Goal: Find specific page/section: Find specific page/section

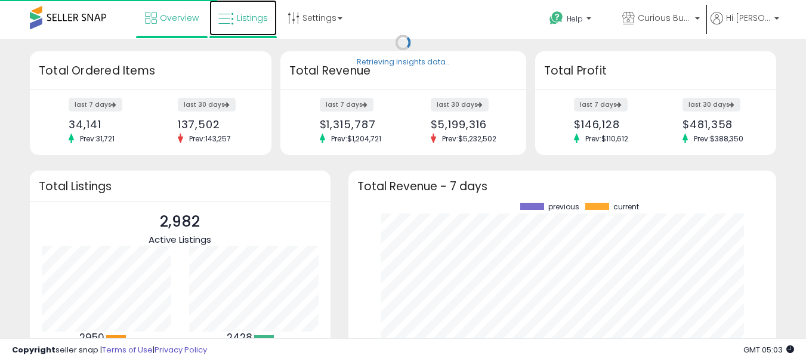
click at [258, 17] on span "Listings" at bounding box center [252, 18] width 31 height 12
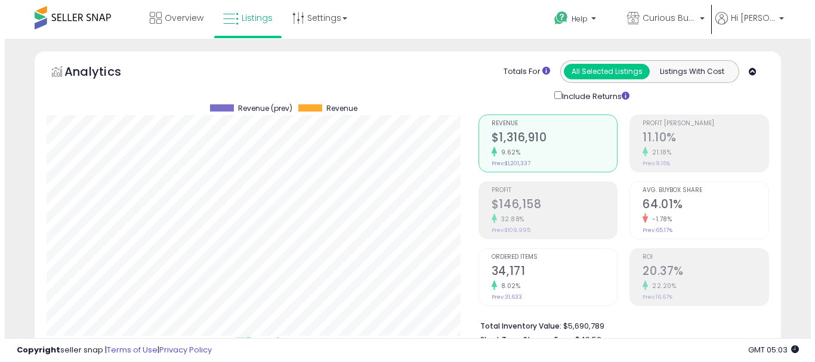
scroll to position [239, 0]
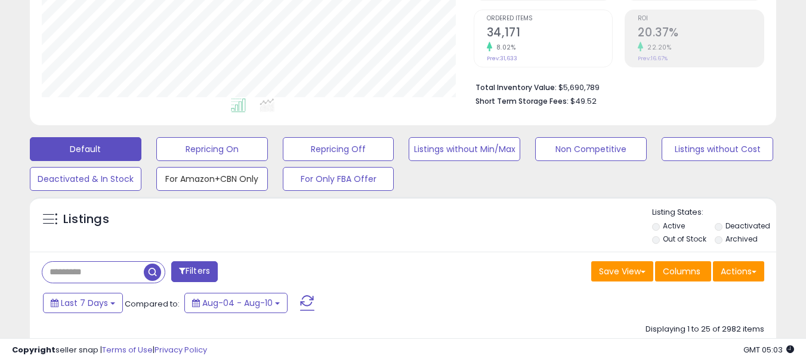
click at [218, 161] on button "For Amazon+CBN Only" at bounding box center [212, 149] width 112 height 24
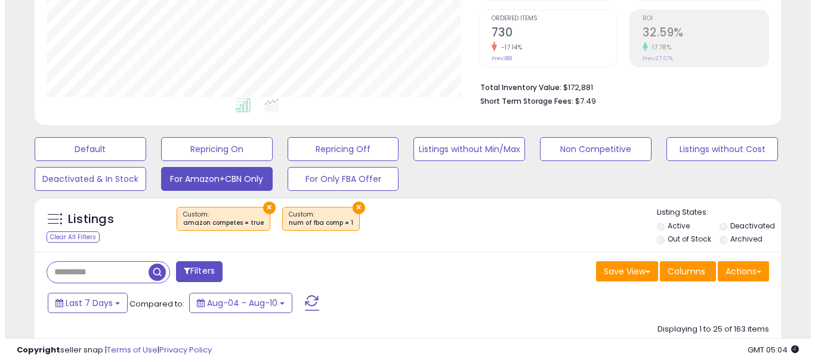
scroll to position [245, 432]
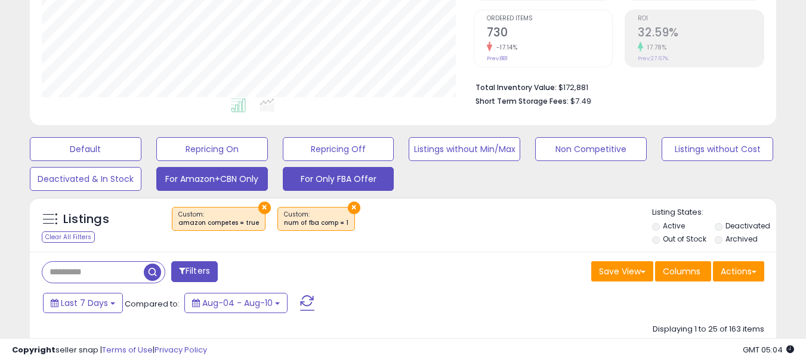
click at [141, 161] on button "For Only FBA Offer" at bounding box center [86, 149] width 112 height 24
